Goal: Information Seeking & Learning: Learn about a topic

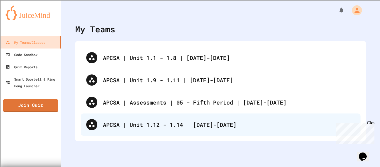
click at [157, 120] on div "APCSA | Unit 1.12 - 1.14 | [DATE]-[DATE]" at bounding box center [229, 124] width 252 height 8
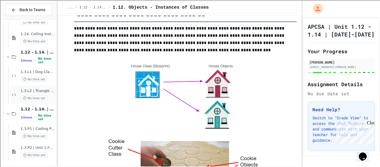
scroll to position [53, 0]
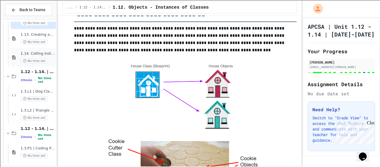
click at [47, 60] on div "No time set" at bounding box center [38, 60] width 34 height 5
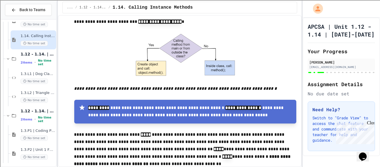
scroll to position [73, 0]
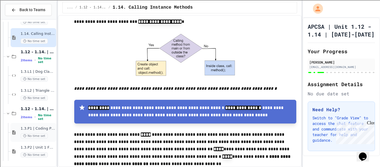
click at [30, 128] on span "1.3.P1 | Coding Practice 1b (1.7-1.15)" at bounding box center [38, 128] width 34 height 5
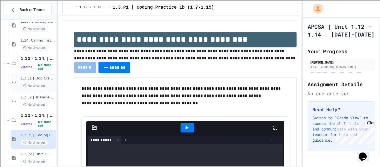
click at [44, 85] on span "No time set" at bounding box center [34, 85] width 27 height 5
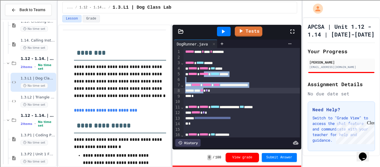
drag, startPoint x: 211, startPoint y: 71, endPoint x: 212, endPoint y: 92, distance: 20.9
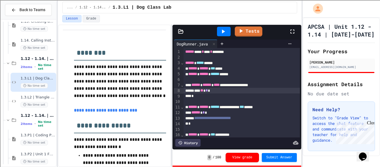
click at [212, 92] on div "*** ** * *" at bounding box center [242, 91] width 117 height 6
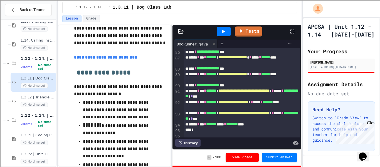
scroll to position [54, 0]
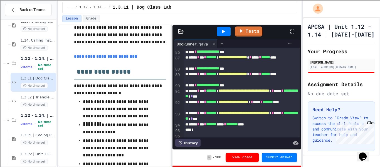
click at [116, 56] on link "**********" at bounding box center [105, 56] width 63 height 4
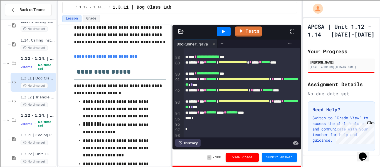
scroll to position [613, 0]
